Goal: Task Accomplishment & Management: Use online tool/utility

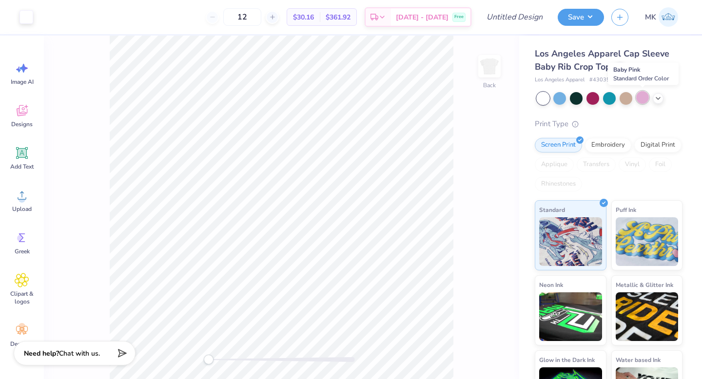
click at [640, 99] on div at bounding box center [642, 97] width 13 height 13
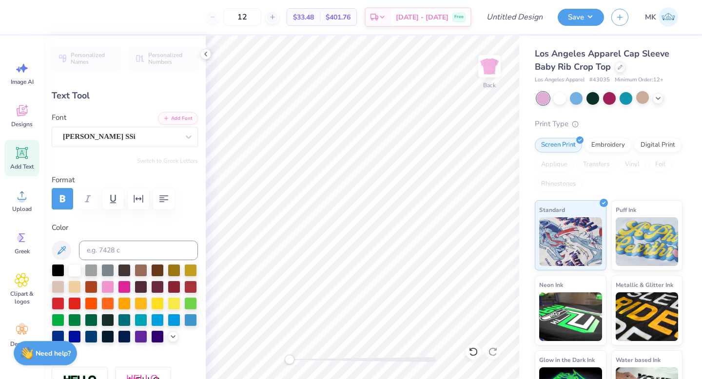
type textarea "GAMMA PHI BETA"
type input "1.51"
type input "0.27"
type input "3.56"
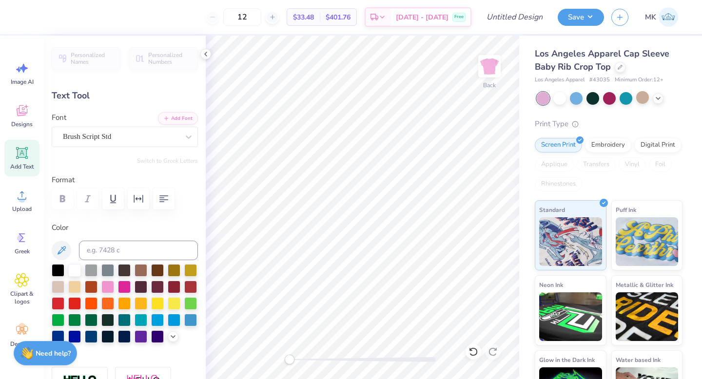
scroll to position [0, 0]
type textarea "Est. 1874"
click at [620, 66] on icon at bounding box center [620, 66] width 5 height 5
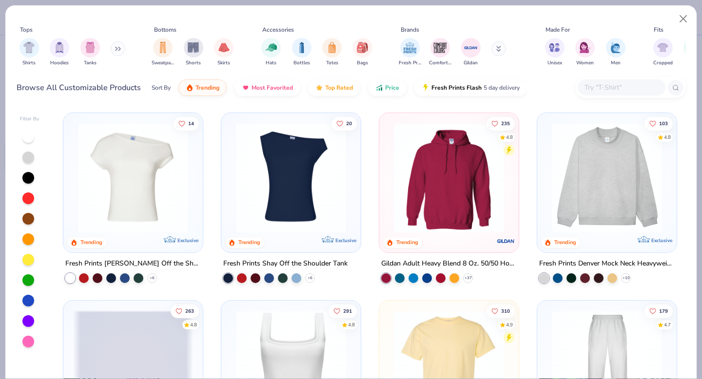
click at [499, 51] on icon at bounding box center [498, 49] width 5 height 6
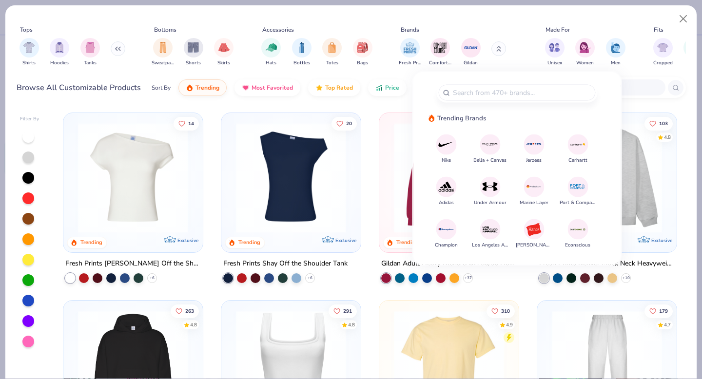
click at [486, 147] on img at bounding box center [490, 144] width 17 height 17
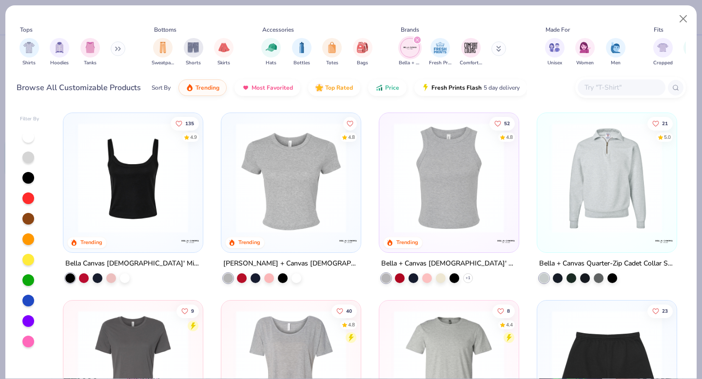
click at [335, 188] on img at bounding box center [291, 178] width 120 height 110
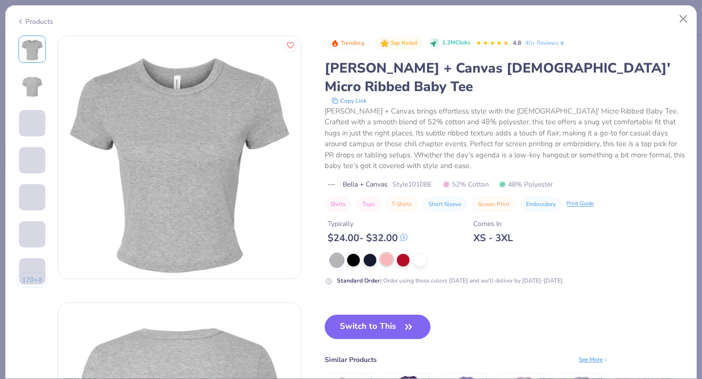
click at [382, 253] on div at bounding box center [386, 259] width 13 height 13
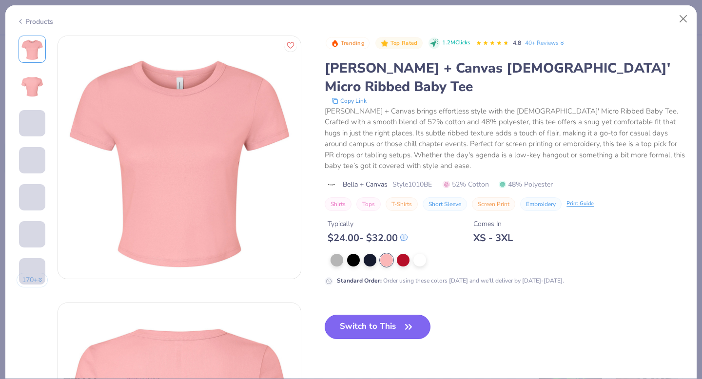
click at [362, 315] on button "Switch to This" at bounding box center [378, 327] width 106 height 24
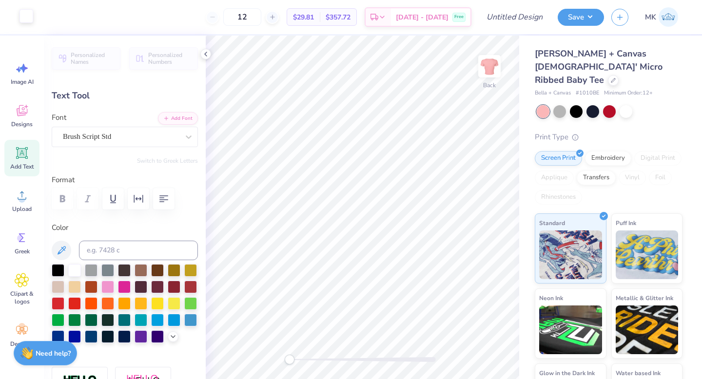
click at [25, 12] on div at bounding box center [27, 16] width 14 height 14
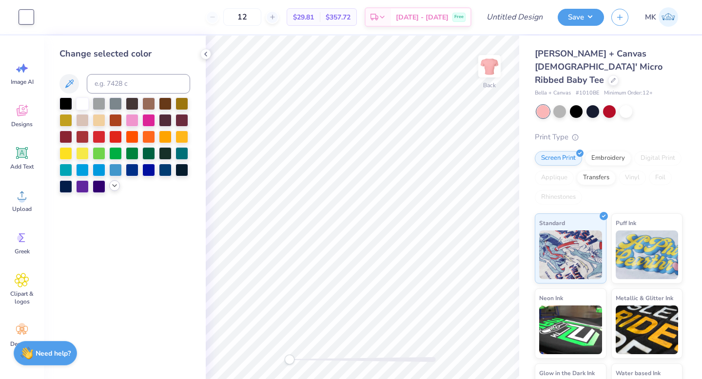
click at [113, 182] on icon at bounding box center [115, 186] width 8 height 8
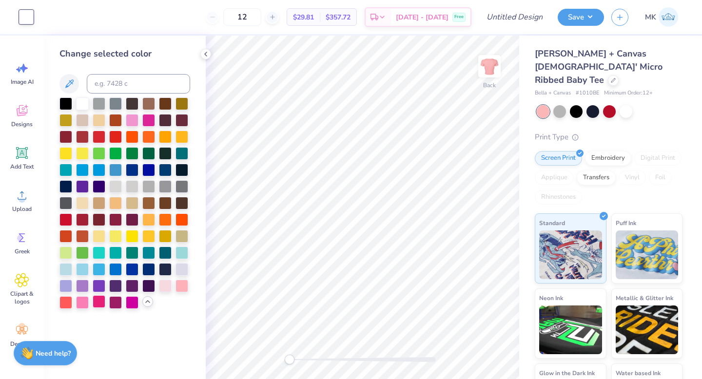
click at [99, 300] on div at bounding box center [99, 302] width 13 height 13
click at [206, 55] on polyline at bounding box center [206, 54] width 2 height 4
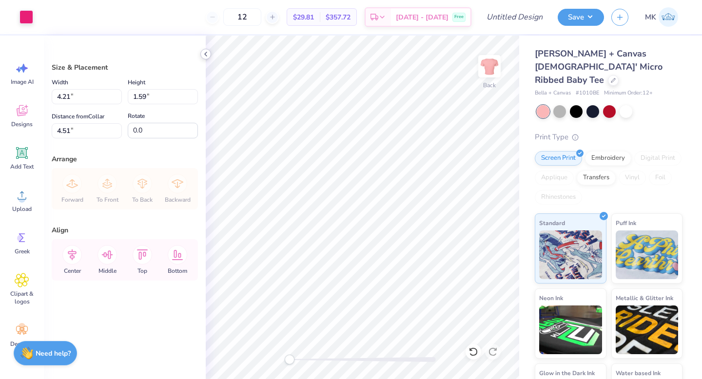
type input "7.17"
type input "2.70"
type input "3.00"
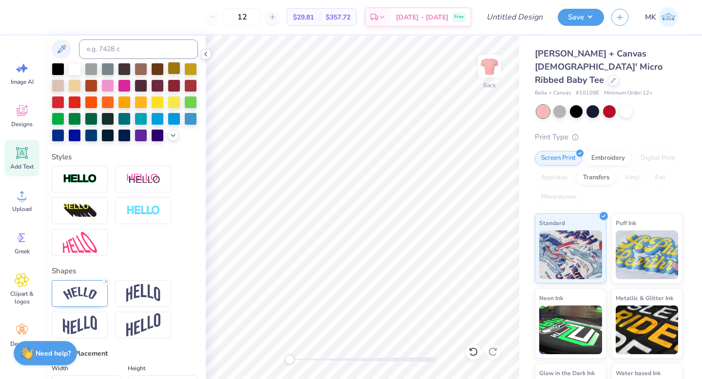
scroll to position [426, 0]
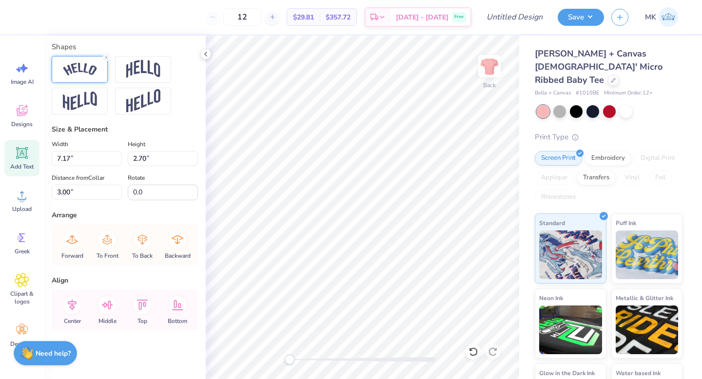
click at [85, 71] on img at bounding box center [80, 69] width 34 height 13
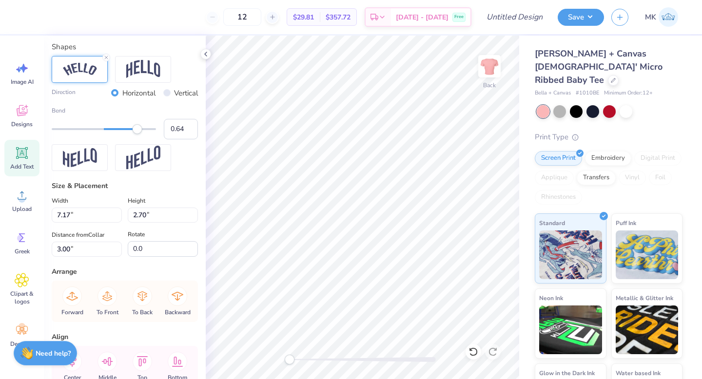
type input "0.63"
drag, startPoint x: 144, startPoint y: 129, endPoint x: 137, endPoint y: 128, distance: 7.4
click at [137, 128] on div "Accessibility label" at bounding box center [137, 129] width 10 height 10
type input "0.76"
click at [143, 129] on div "Accessibility label" at bounding box center [143, 129] width 10 height 10
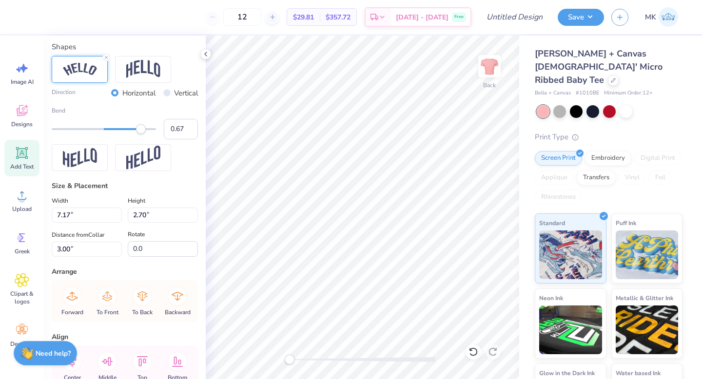
type input "0.66"
click at [138, 128] on div "Accessibility label" at bounding box center [139, 129] width 10 height 10
type input "0.80"
click at [146, 131] on div "Accessibility label" at bounding box center [146, 129] width 10 height 10
type input "0.78"
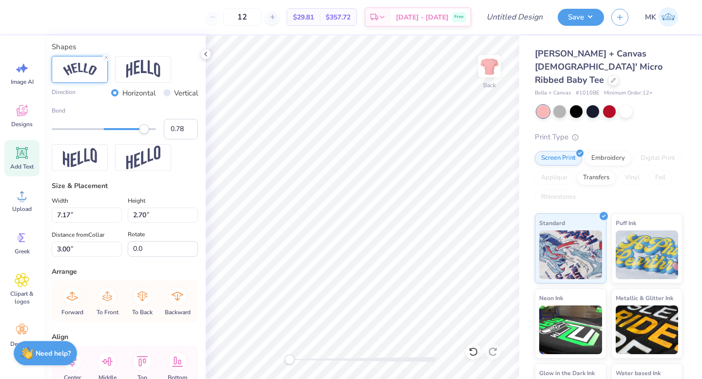
click at [144, 131] on div "Accessibility label" at bounding box center [144, 129] width 10 height 10
type input "2.58"
type input "0.46"
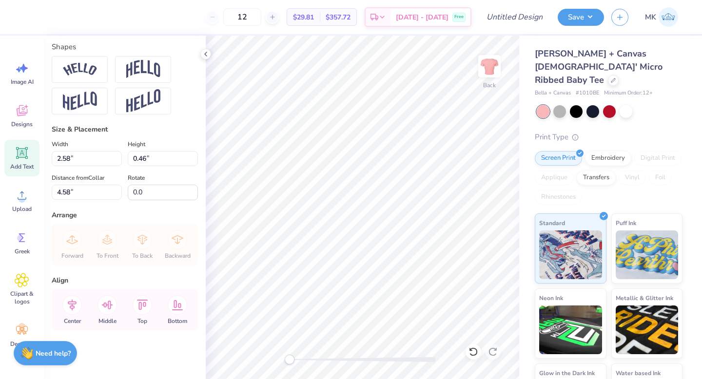
scroll to position [0, 0]
type input "5.42"
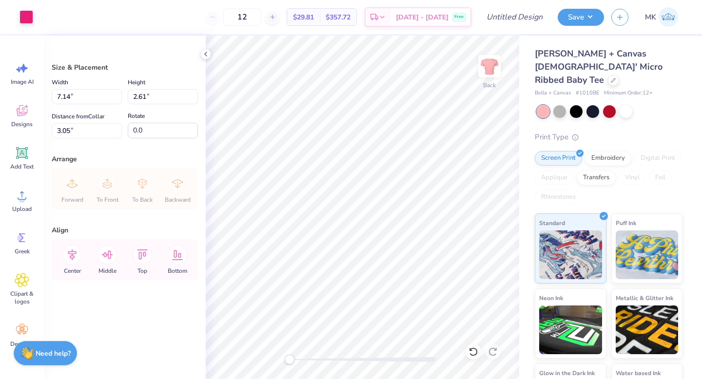
type input "3.00"
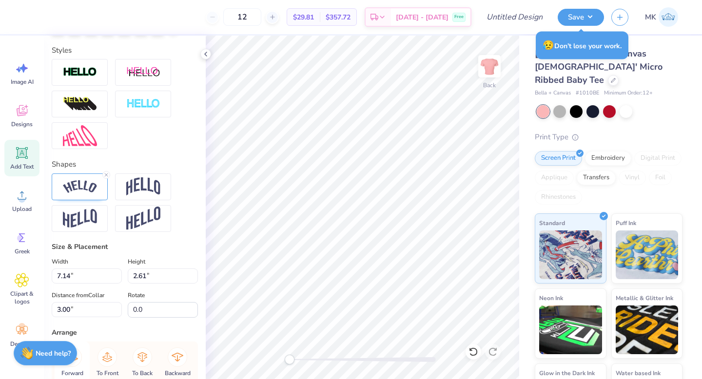
scroll to position [302, 0]
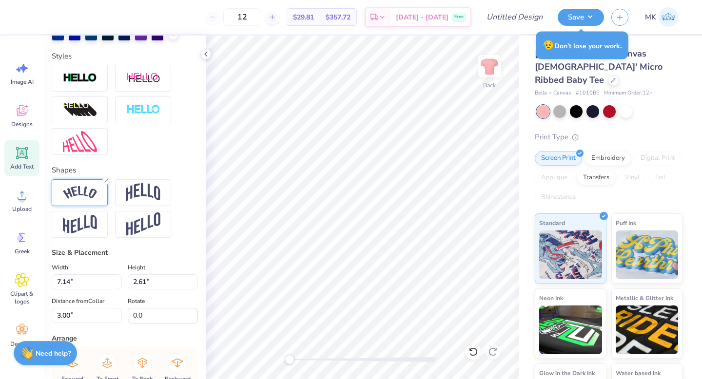
click at [81, 188] on img at bounding box center [80, 192] width 34 height 13
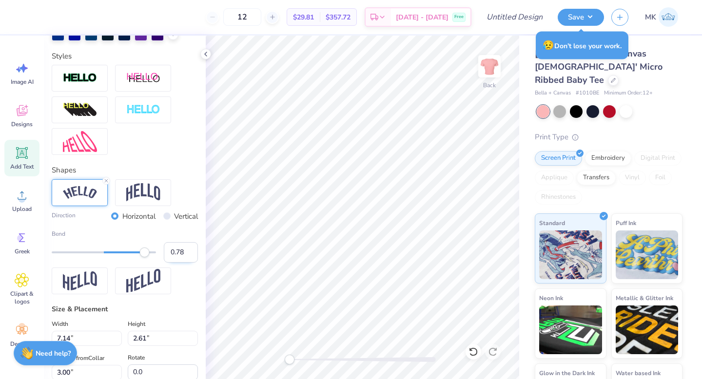
click at [167, 253] on input "0.78" at bounding box center [181, 252] width 34 height 20
type input "0"
type input "6.43"
type input "0.49"
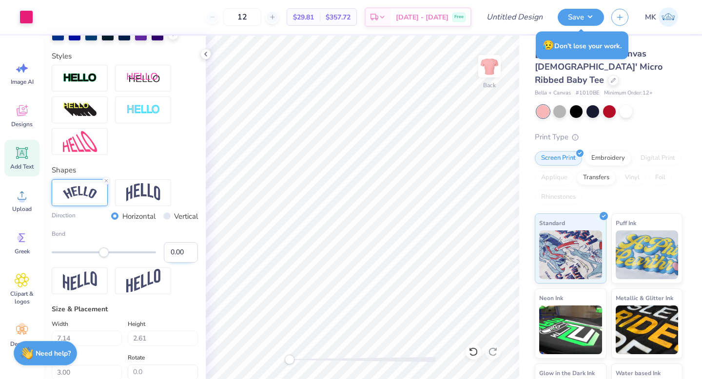
type input "4.16"
type input "8.22"
type input "0.63"
type input "3.61"
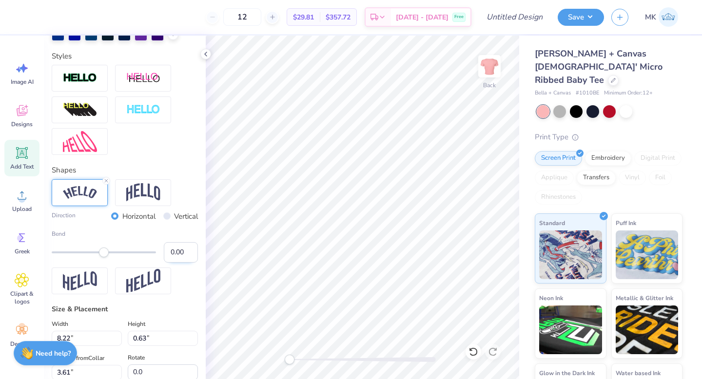
type input "9.35"
type input "0.71"
type input "3.53"
type input "9.99"
type input "0.76"
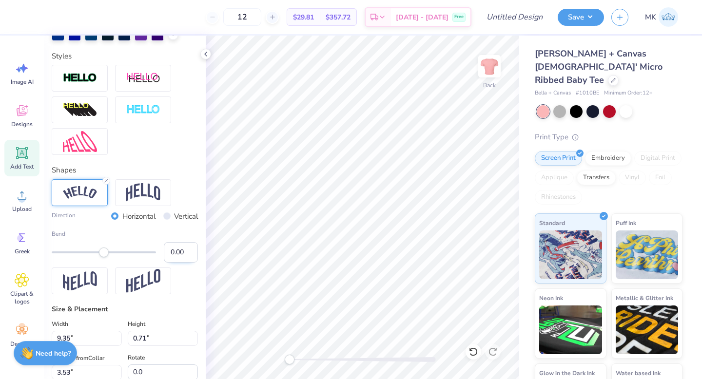
type input "3.48"
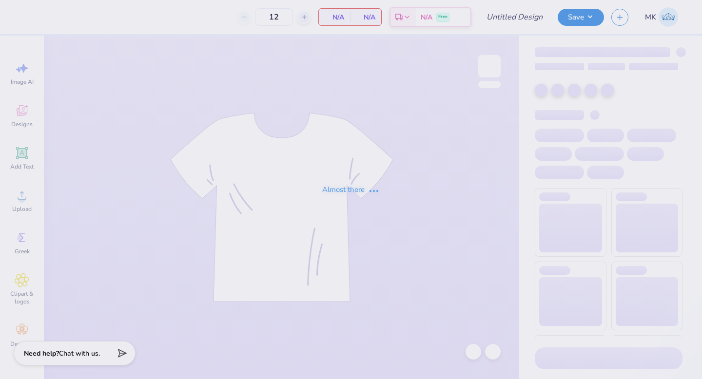
type input "Philo 3"
type input "100"
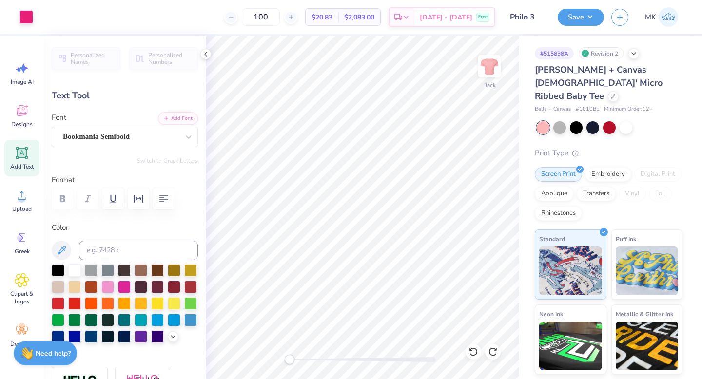
click at [584, 105] on span "# 1010BE" at bounding box center [587, 109] width 23 height 8
copy span "1010BE"
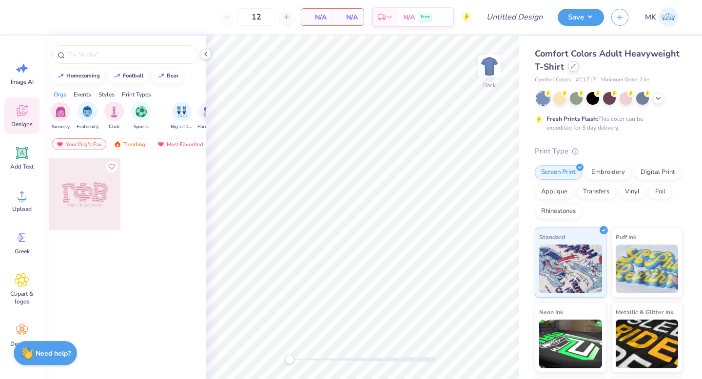
click at [573, 67] on icon at bounding box center [573, 66] width 5 height 5
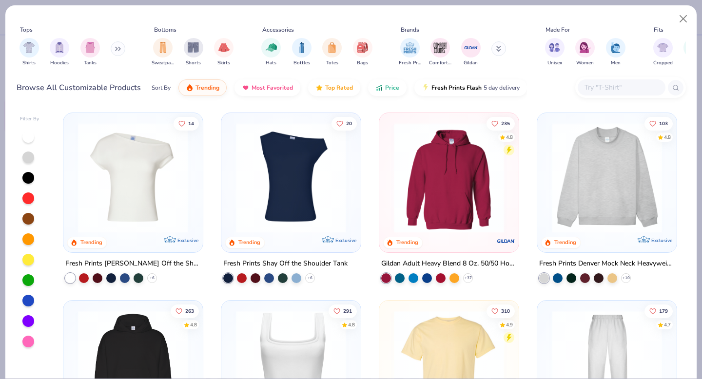
click at [506, 52] on button at bounding box center [499, 48] width 15 height 15
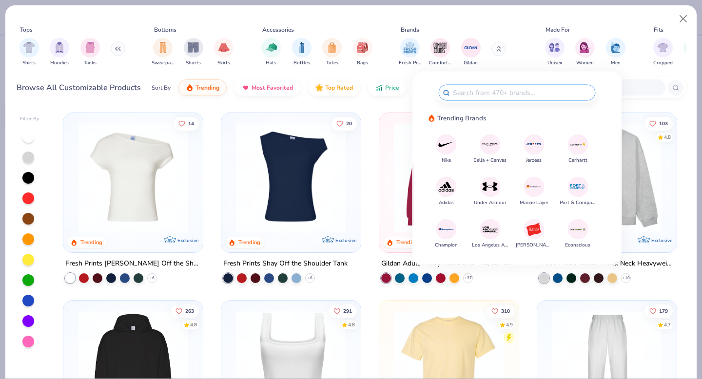
click at [487, 132] on div "Trending Brands Nike Bella + Canvas Jerzees Carhartt Adidas Under Armour Marine…" at bounding box center [517, 186] width 178 height 144
click at [489, 146] on img at bounding box center [490, 144] width 17 height 17
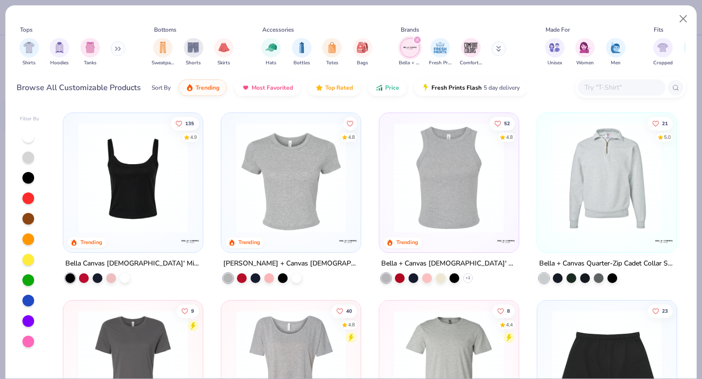
click at [286, 187] on img at bounding box center [291, 178] width 120 height 110
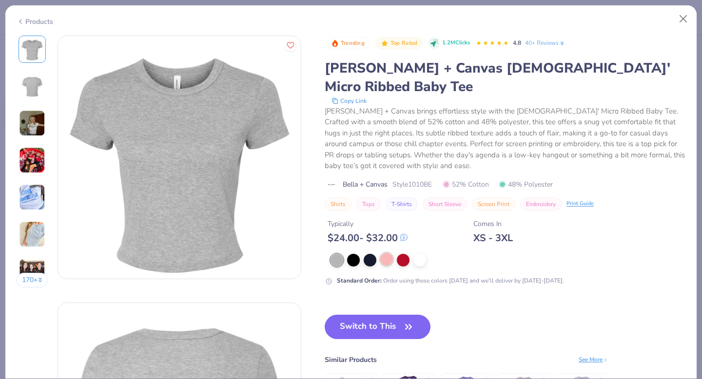
click at [390, 253] on div at bounding box center [386, 259] width 13 height 13
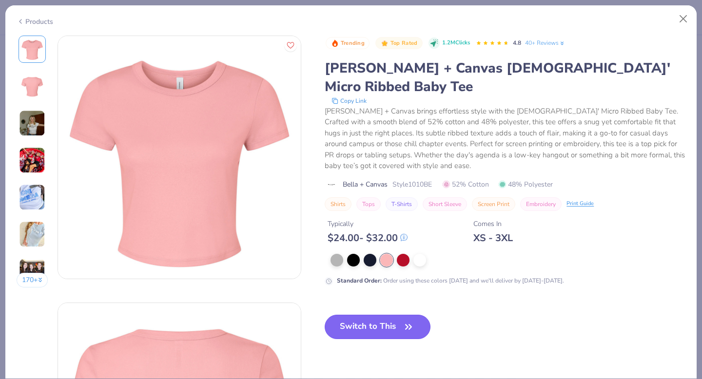
click at [382, 315] on button "Switch to This" at bounding box center [378, 327] width 106 height 24
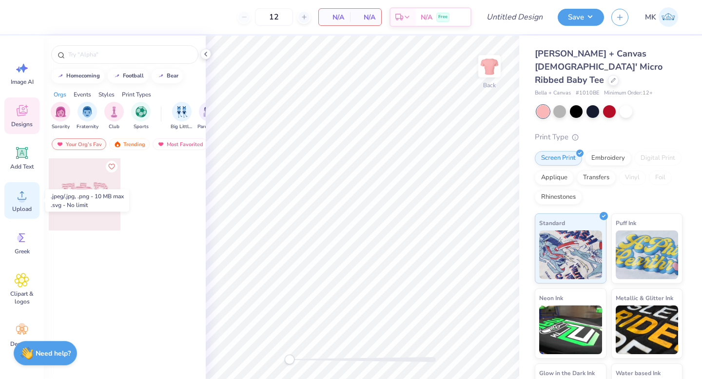
click at [24, 197] on icon at bounding box center [22, 195] width 15 height 15
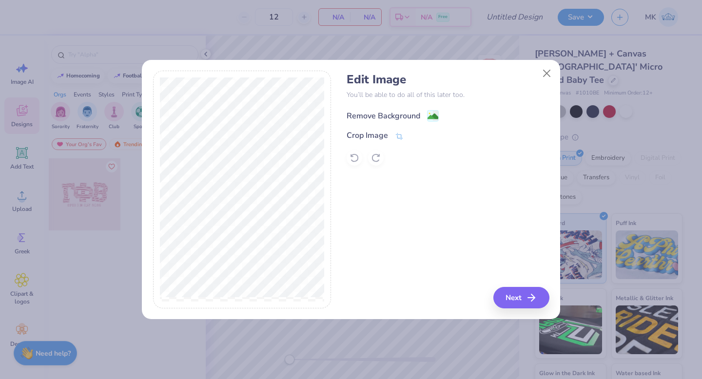
click at [399, 115] on div "Remove Background" at bounding box center [384, 116] width 74 height 12
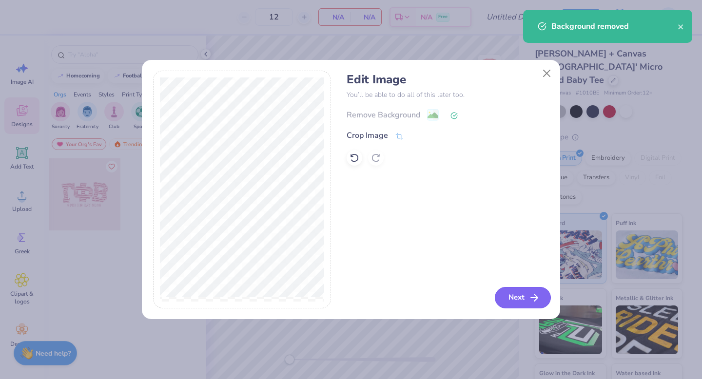
click at [504, 292] on button "Next" at bounding box center [523, 297] width 56 height 21
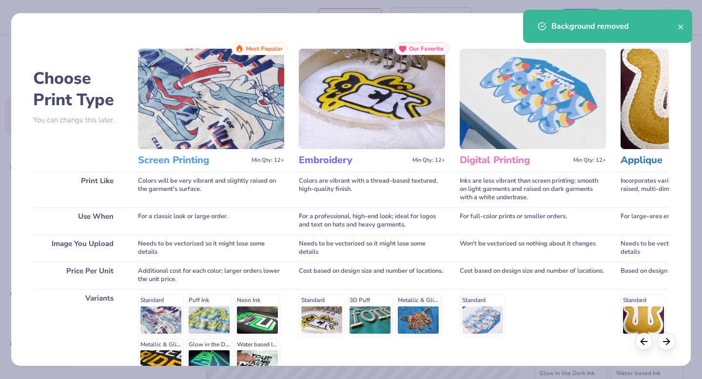
scroll to position [107, 0]
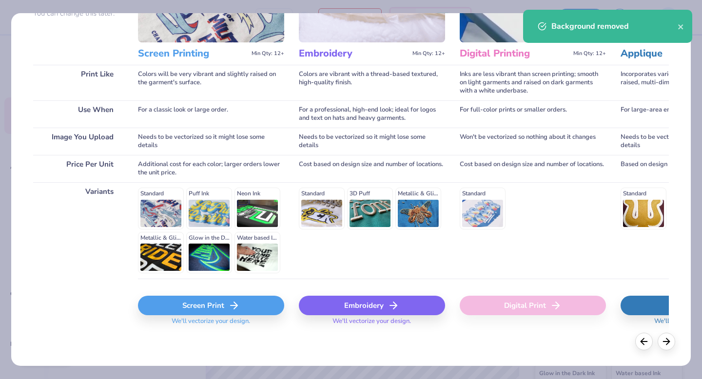
click at [170, 304] on div "Screen Print" at bounding box center [211, 306] width 146 height 20
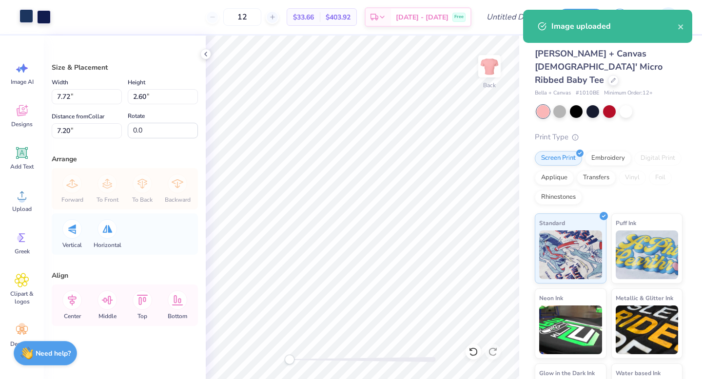
click at [25, 15] on div at bounding box center [27, 16] width 14 height 14
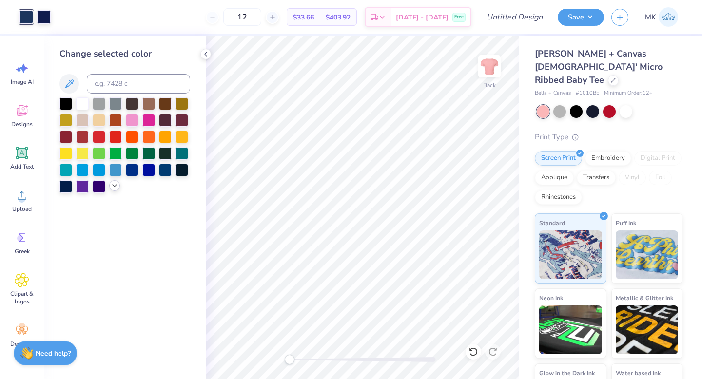
click at [113, 190] on div at bounding box center [114, 185] width 11 height 11
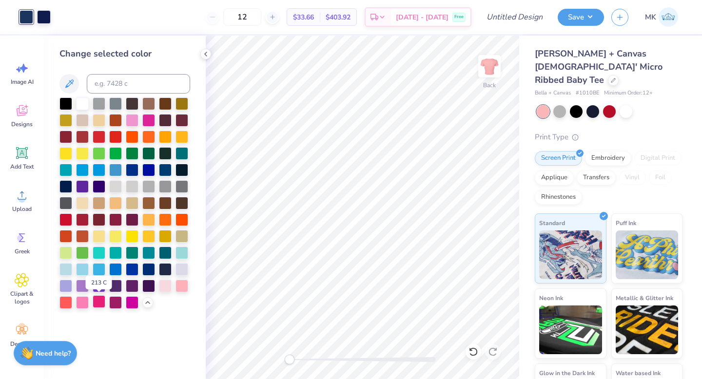
click at [99, 301] on div at bounding box center [99, 302] width 13 height 13
click at [44, 13] on div at bounding box center [44, 16] width 14 height 14
click at [99, 304] on div at bounding box center [99, 302] width 13 height 13
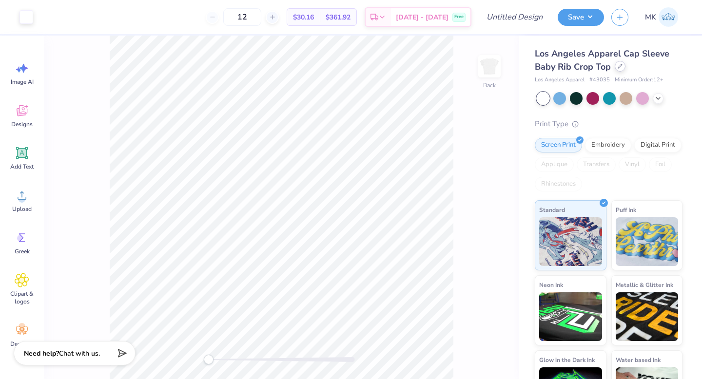
click at [618, 71] on div at bounding box center [620, 66] width 11 height 11
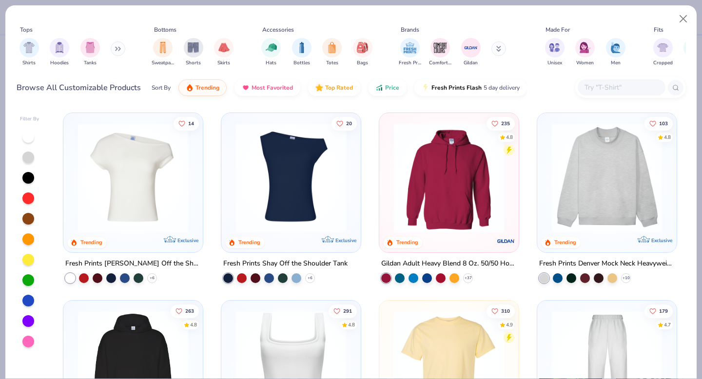
click at [499, 49] on icon at bounding box center [498, 49] width 5 height 6
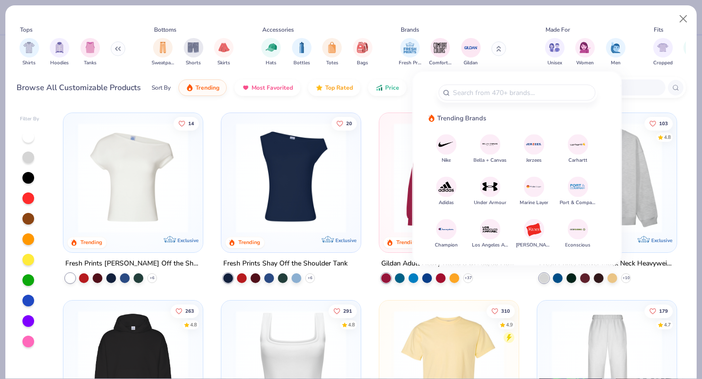
click at [487, 150] on img at bounding box center [490, 144] width 17 height 17
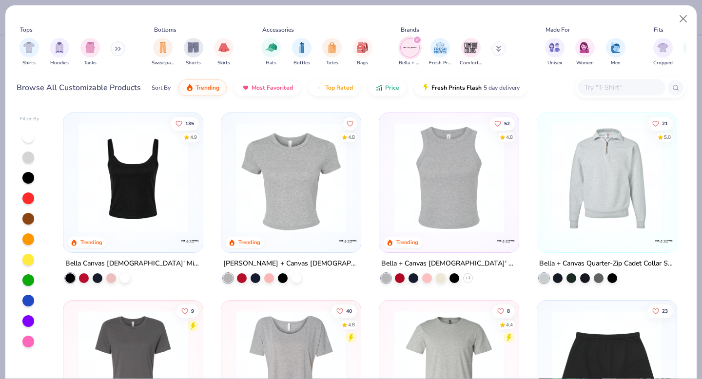
click at [300, 171] on img at bounding box center [291, 178] width 120 height 110
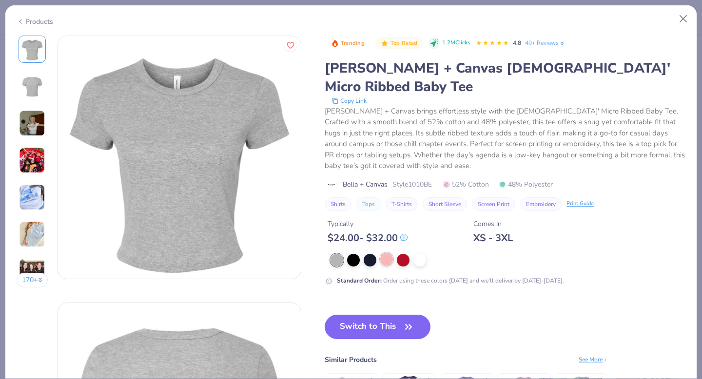
click at [392, 253] on div at bounding box center [386, 259] width 13 height 13
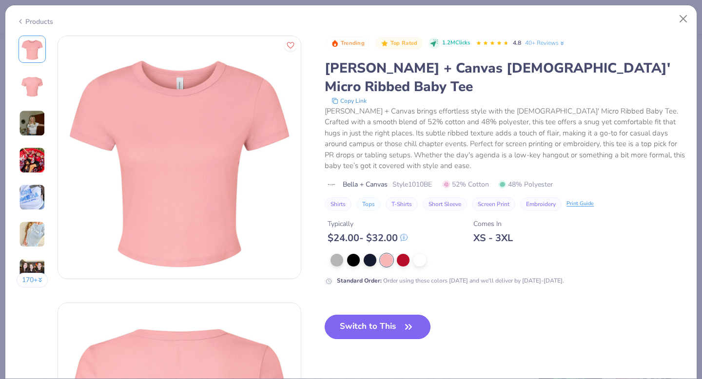
click at [343, 315] on button "Switch to This" at bounding box center [378, 327] width 106 height 24
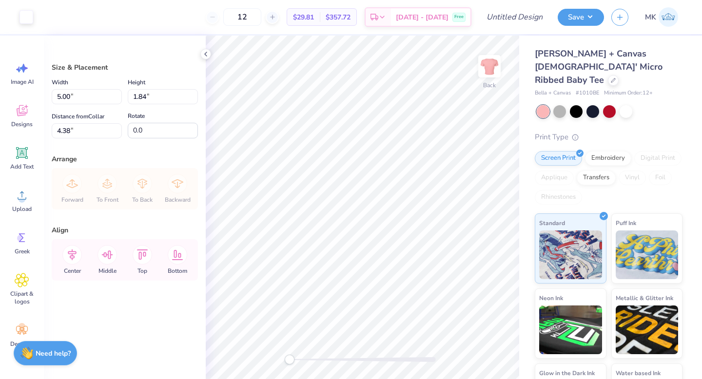
type input "7.46"
type input "2.75"
type input "3.47"
click at [20, 19] on div at bounding box center [27, 16] width 14 height 14
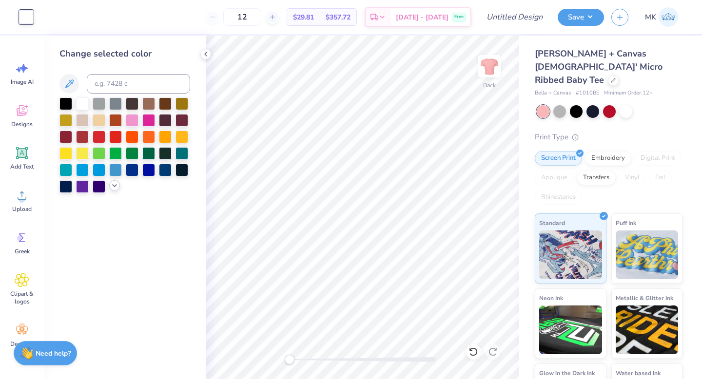
click at [116, 185] on icon at bounding box center [115, 186] width 8 height 8
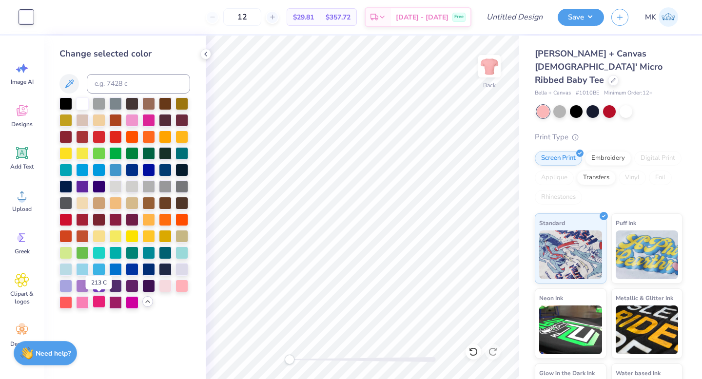
click at [97, 301] on div at bounding box center [99, 302] width 13 height 13
click at [204, 54] on icon at bounding box center [206, 54] width 8 height 8
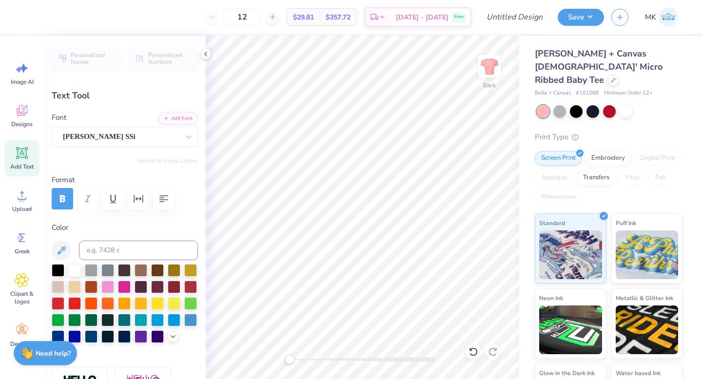
scroll to position [0, 3]
type input "2.25"
type input "0.41"
type input "4.58"
type input "7.46"
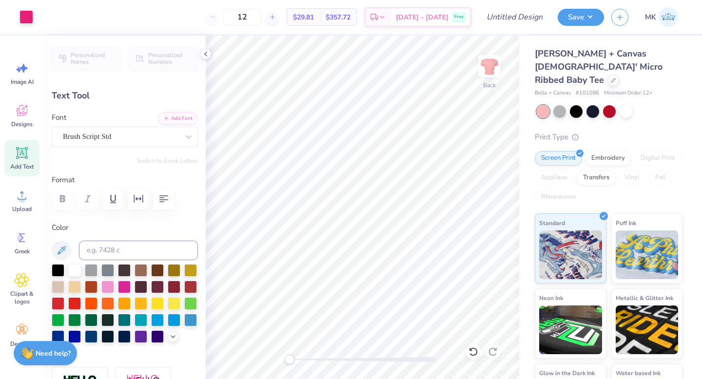
type input "2.75"
type input "3.00"
type textarea "GAMMA PHI BETA"
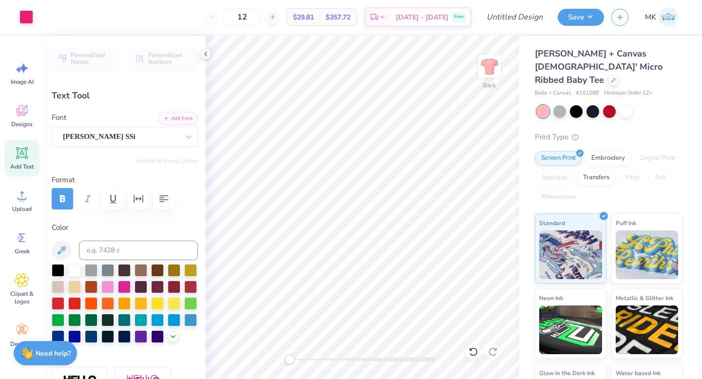
type input "2.25"
type input "0.41"
type input "4.58"
type textarea "Est. 1874"
